Goal: Navigation & Orientation: Find specific page/section

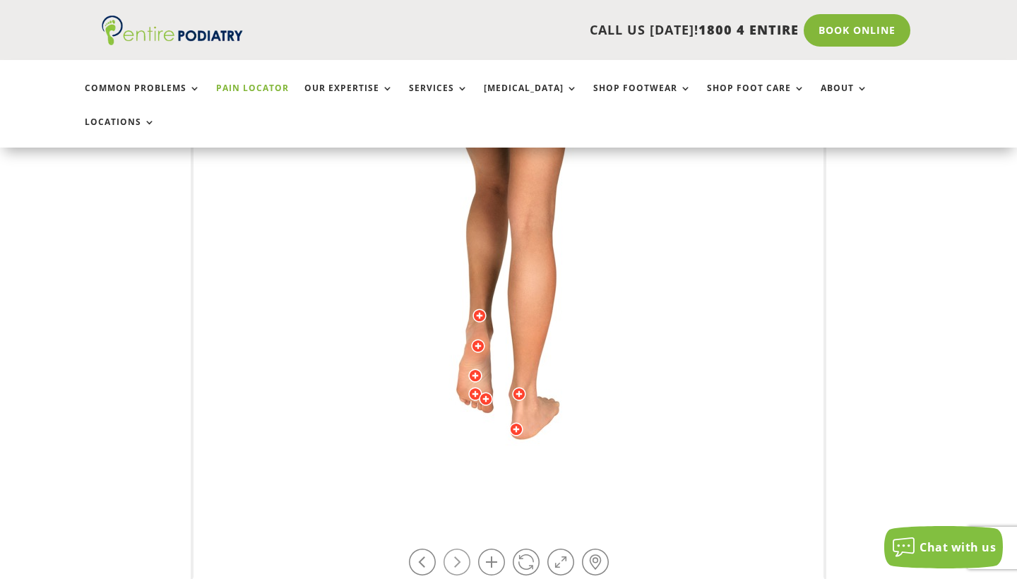
click at [459, 549] on link at bounding box center [457, 562] width 27 height 27
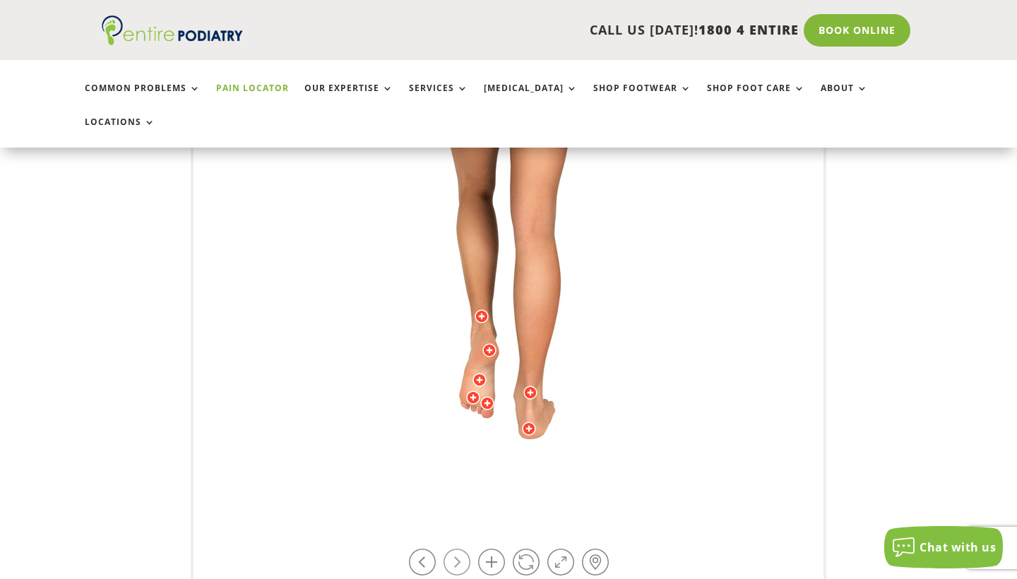
click at [459, 549] on link at bounding box center [457, 562] width 27 height 27
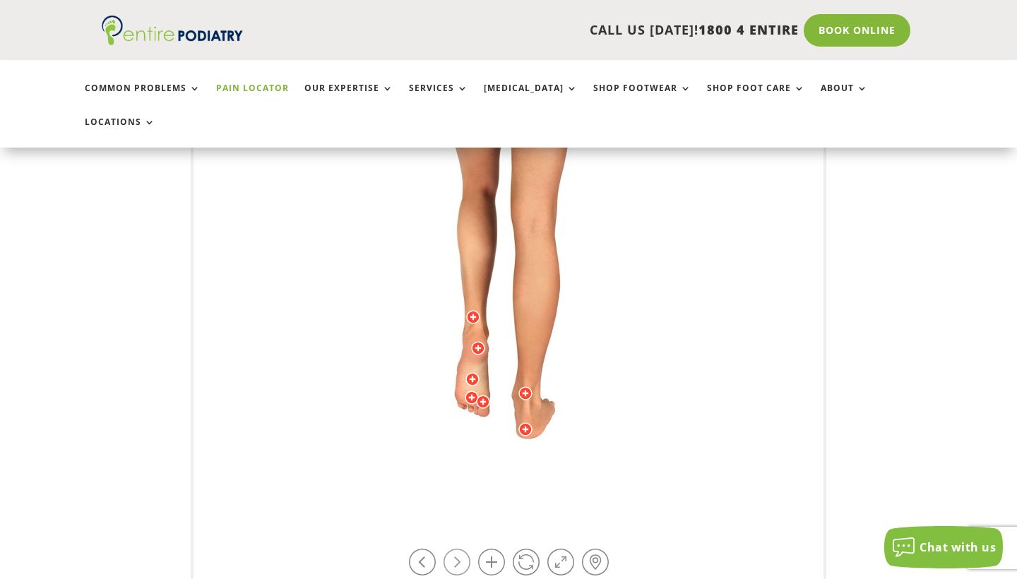
click at [459, 549] on link at bounding box center [457, 562] width 27 height 27
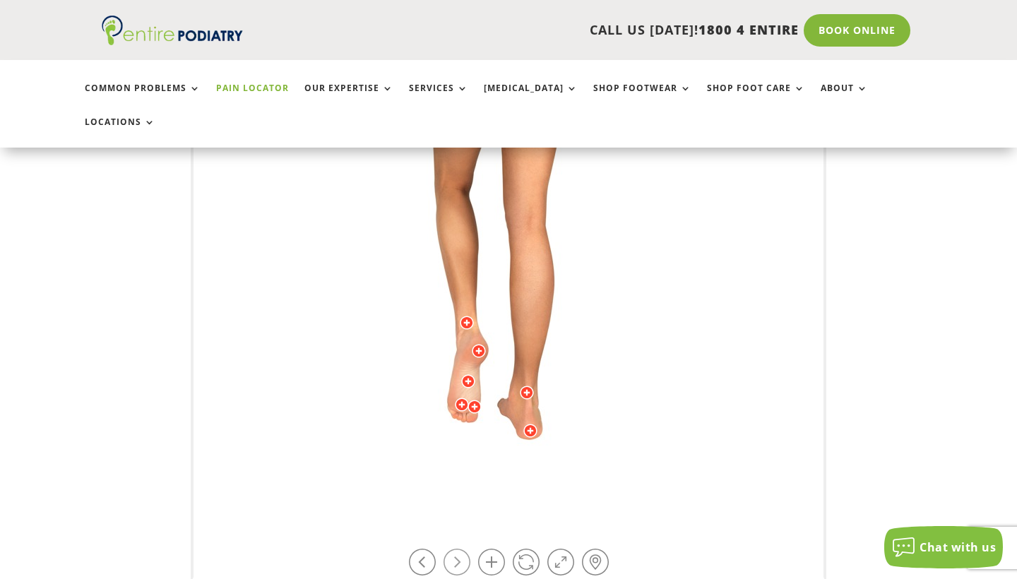
click at [459, 549] on link at bounding box center [457, 562] width 27 height 27
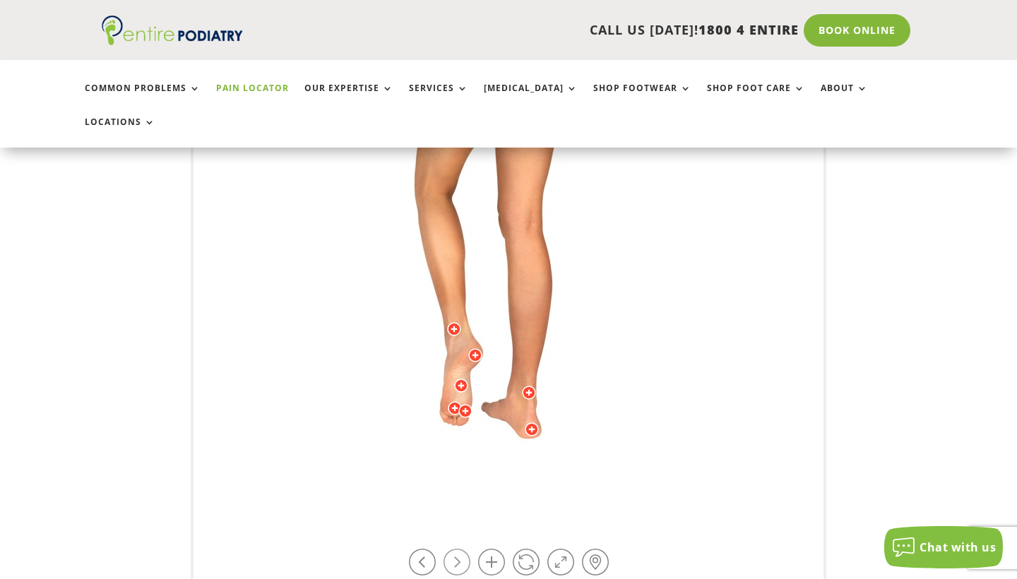
click at [459, 549] on link at bounding box center [457, 562] width 27 height 27
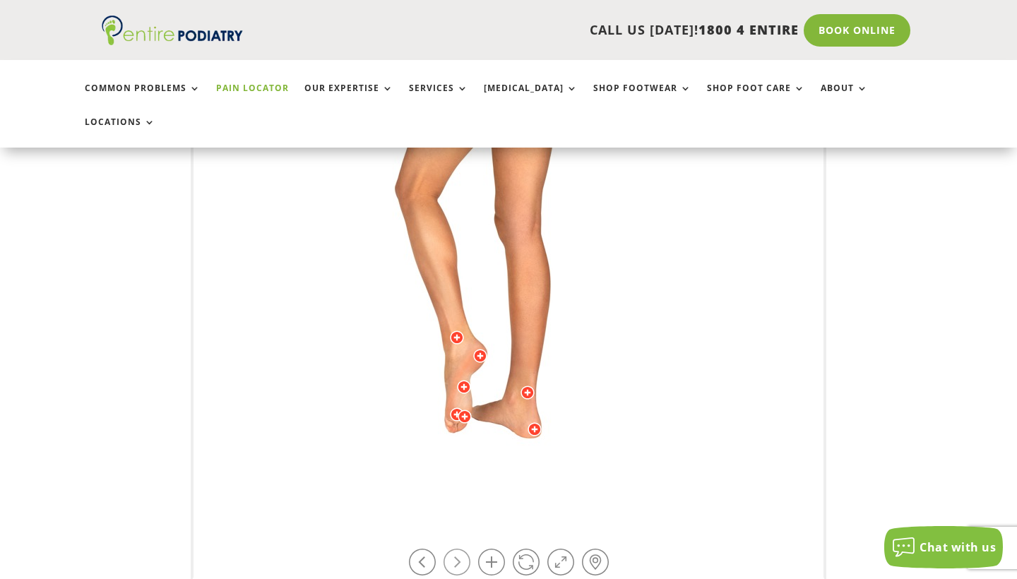
click at [459, 549] on link at bounding box center [457, 562] width 27 height 27
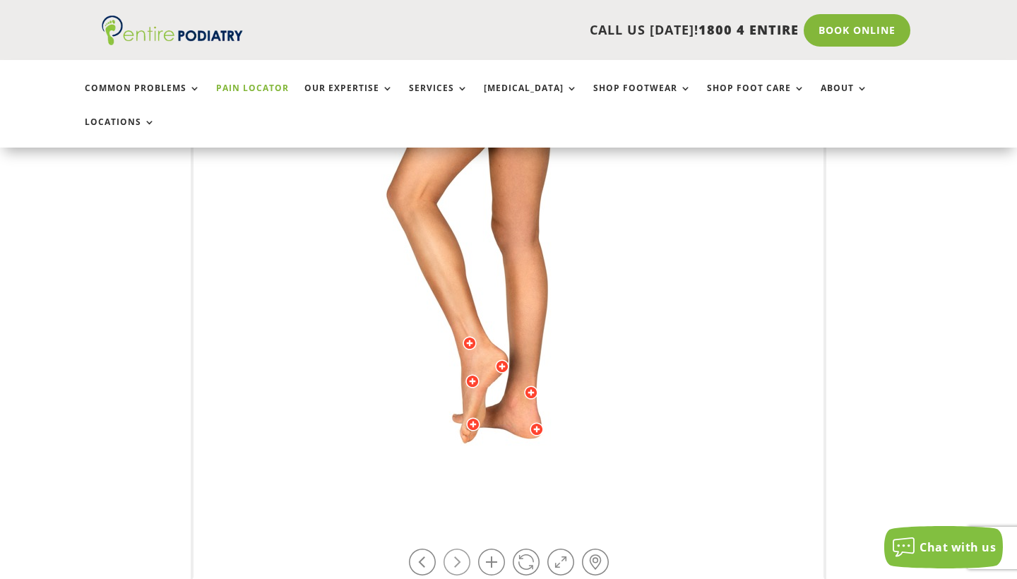
click at [459, 549] on link at bounding box center [457, 562] width 27 height 27
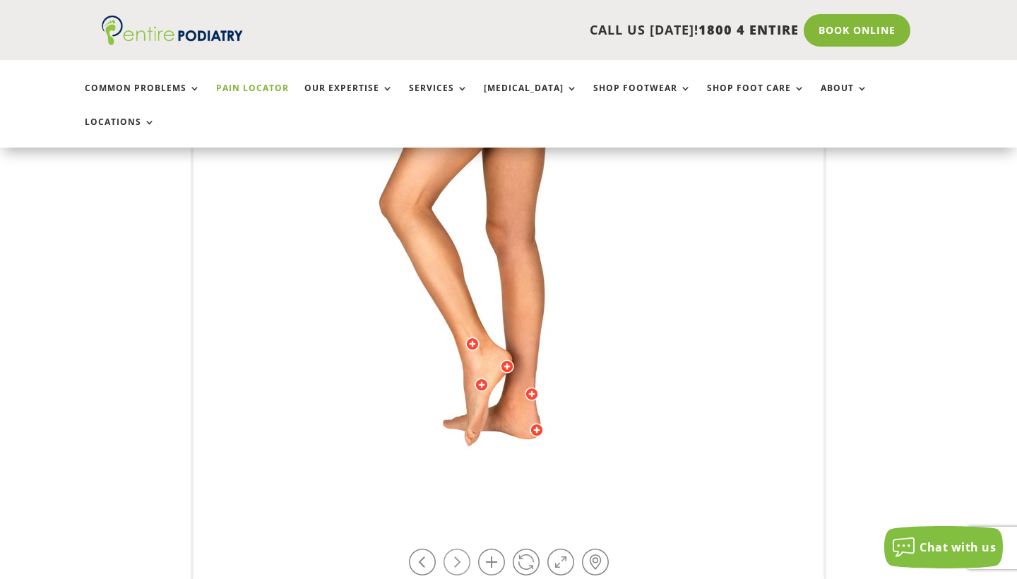
click at [459, 549] on link at bounding box center [457, 562] width 27 height 27
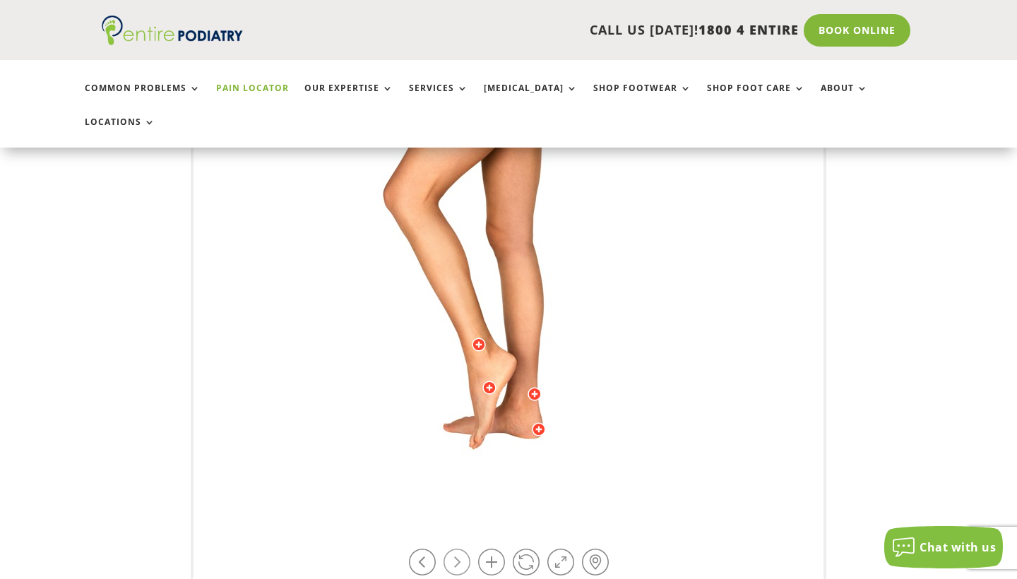
click at [459, 549] on link at bounding box center [457, 562] width 27 height 27
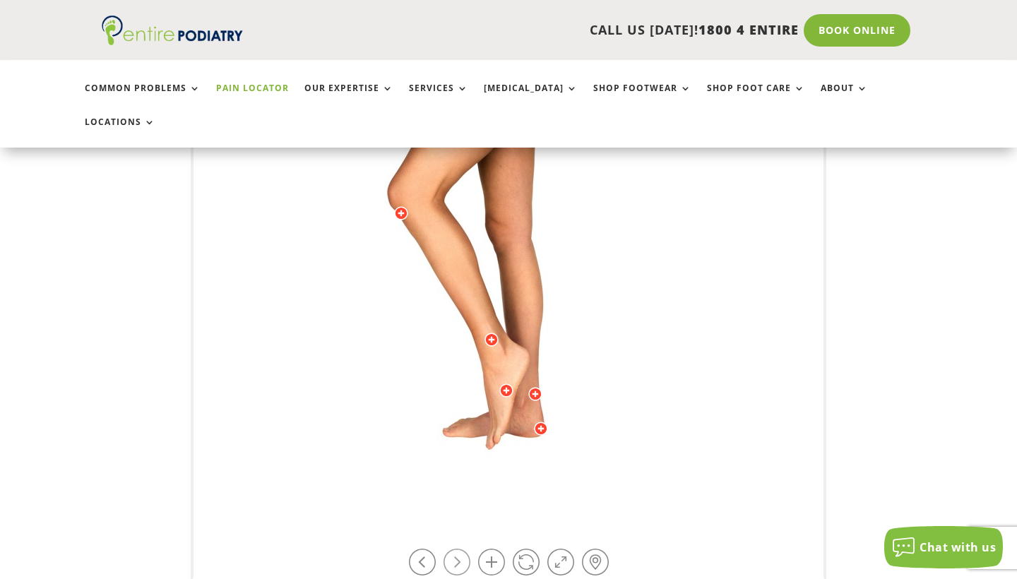
click at [459, 549] on link at bounding box center [457, 562] width 27 height 27
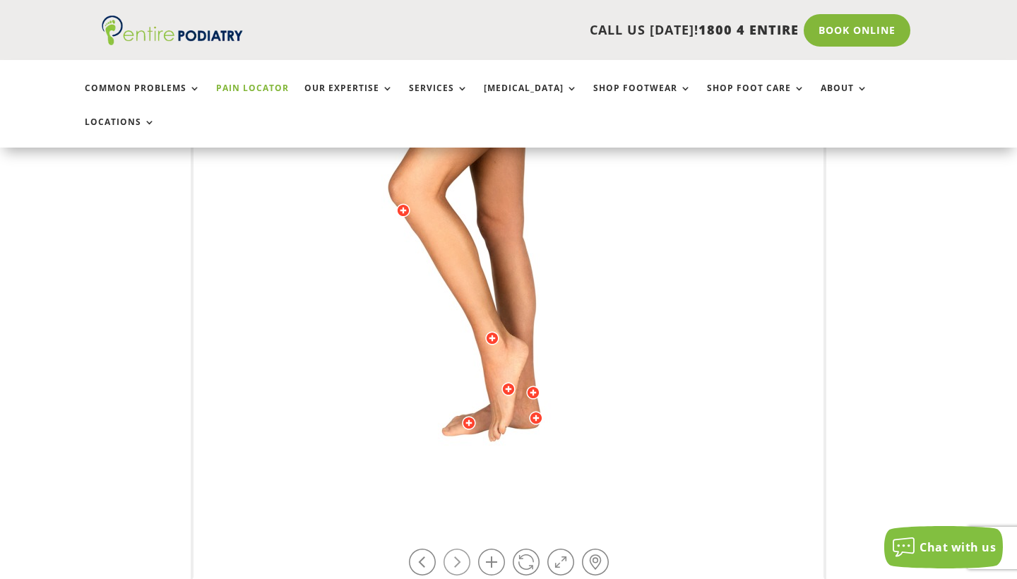
click at [459, 549] on link at bounding box center [457, 562] width 27 height 27
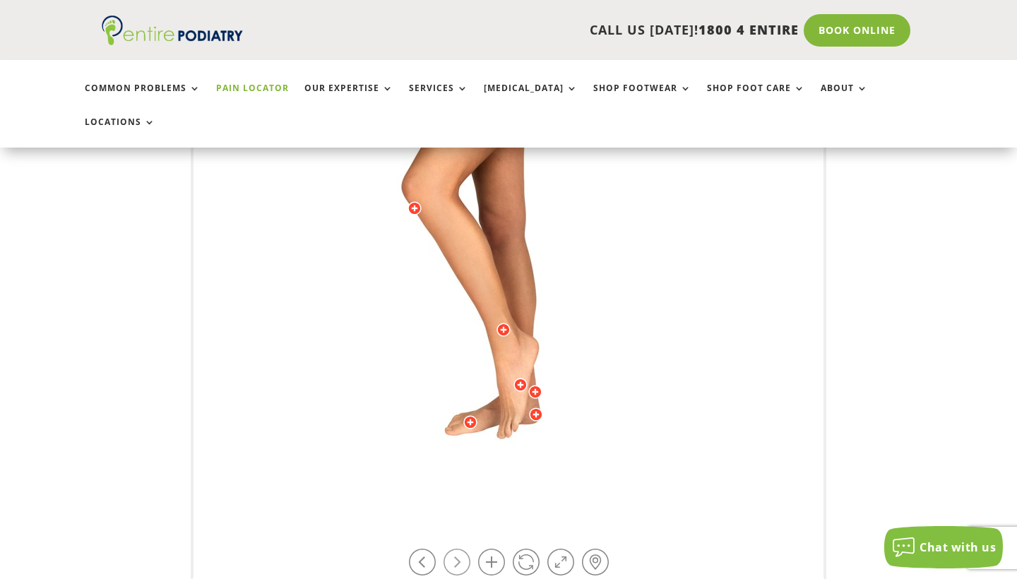
click at [459, 549] on link at bounding box center [457, 562] width 27 height 27
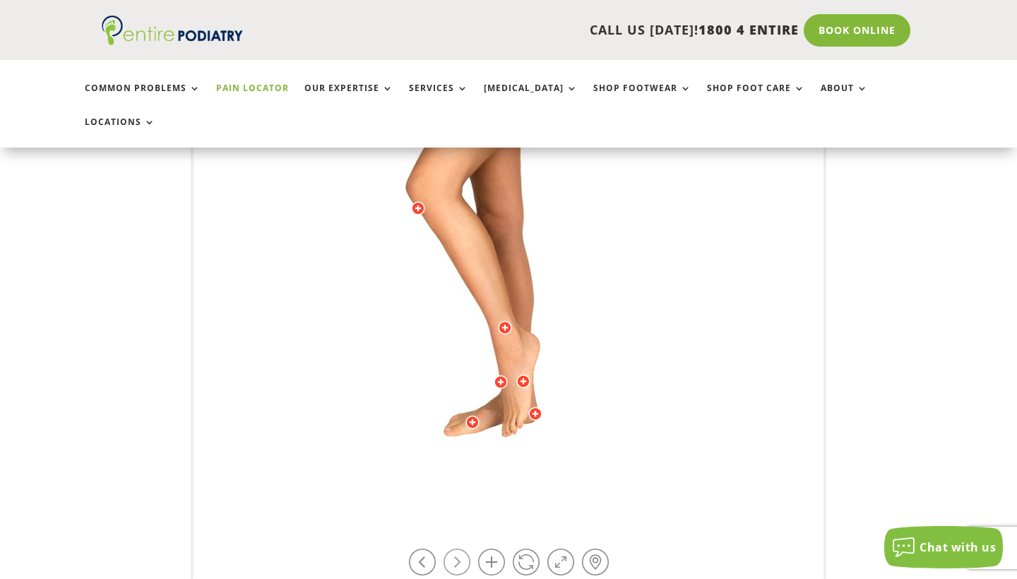
click at [459, 549] on link at bounding box center [457, 562] width 27 height 27
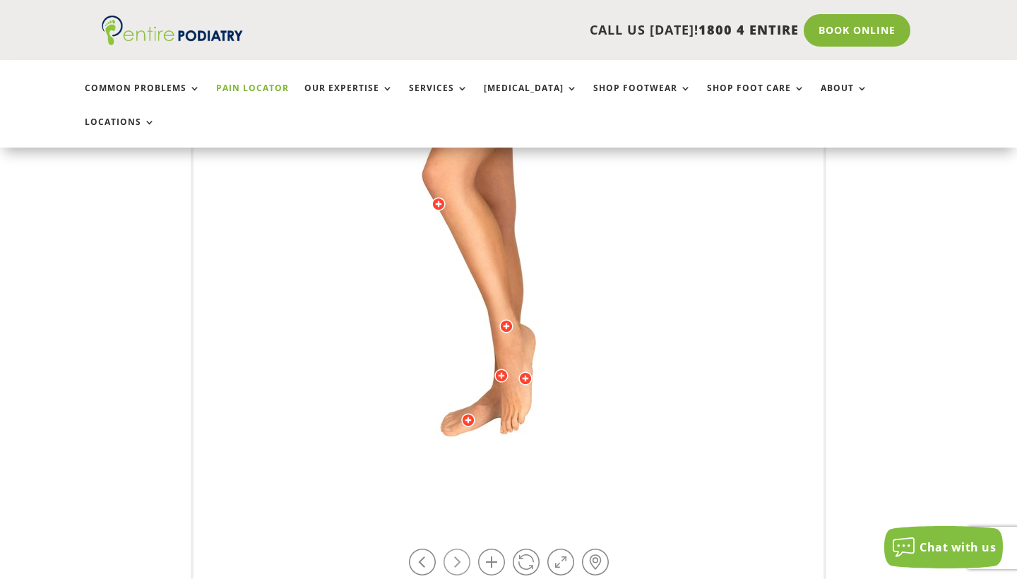
click at [459, 549] on link at bounding box center [457, 562] width 27 height 27
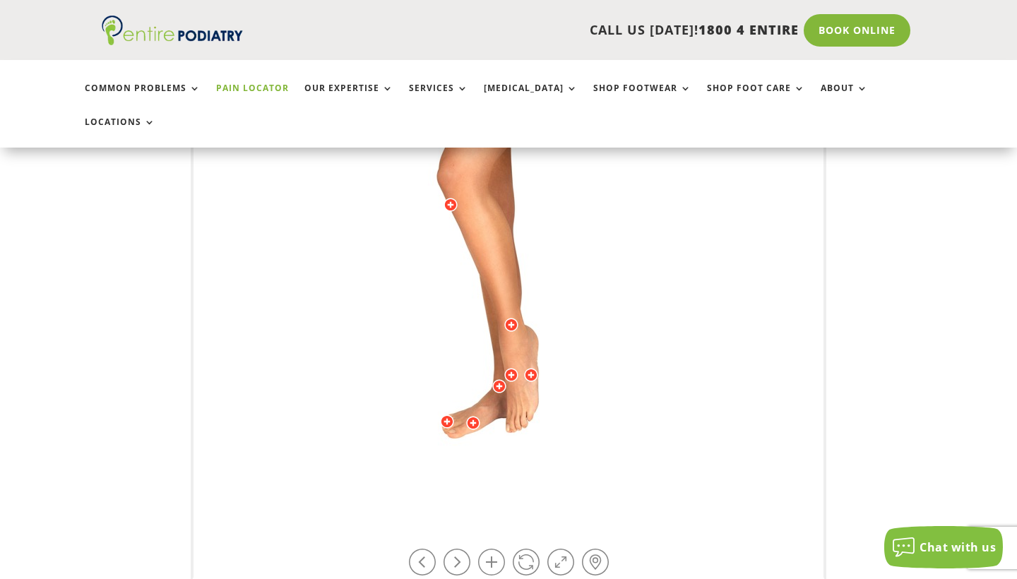
click at [529, 368] on div at bounding box center [531, 375] width 14 height 14
